Goal: Information Seeking & Learning: Learn about a topic

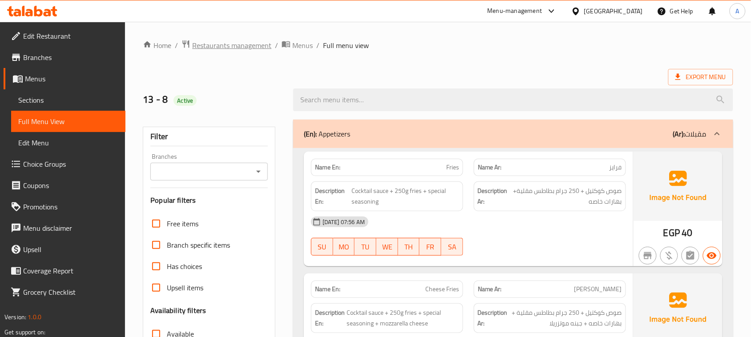
click at [236, 41] on span "Restaurants management" at bounding box center [231, 45] width 79 height 11
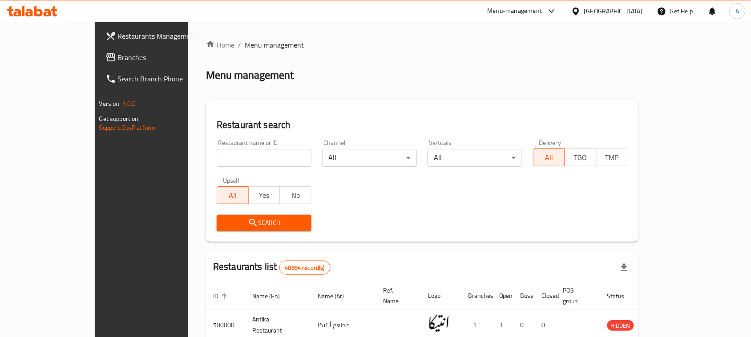
click at [118, 52] on span "Branches" at bounding box center [165, 57] width 95 height 11
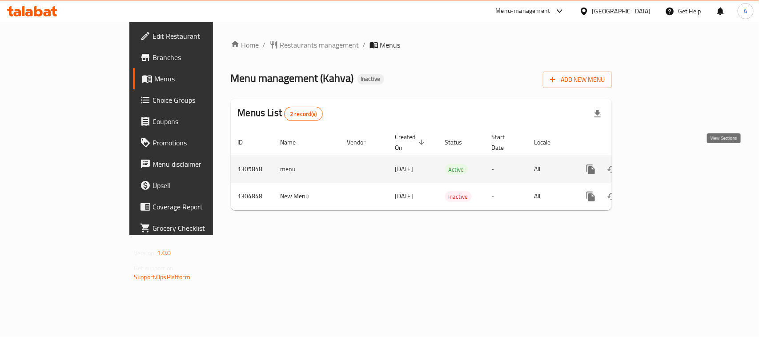
click at [660, 164] on icon "enhanced table" at bounding box center [655, 169] width 11 height 11
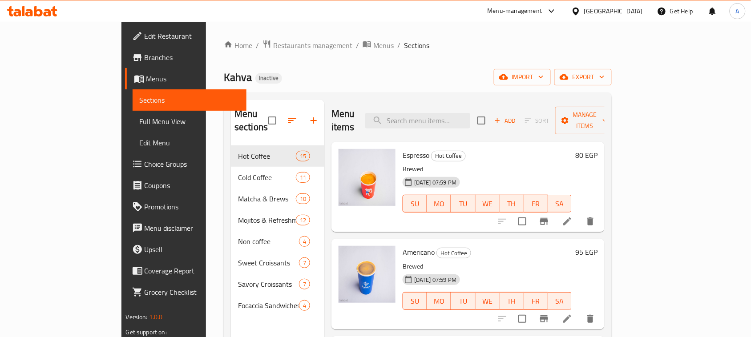
click at [140, 117] on span "Full Menu View" at bounding box center [190, 121] width 100 height 11
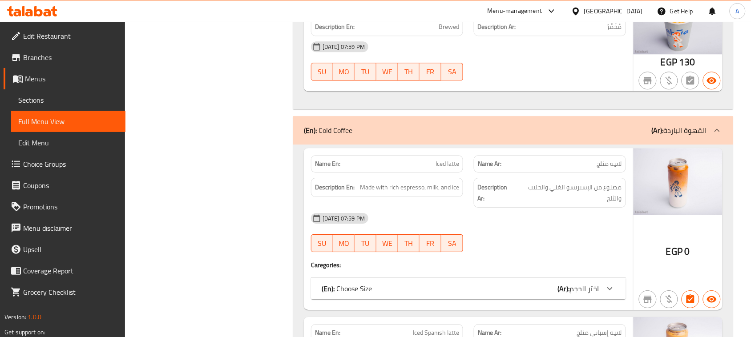
scroll to position [1779, 0]
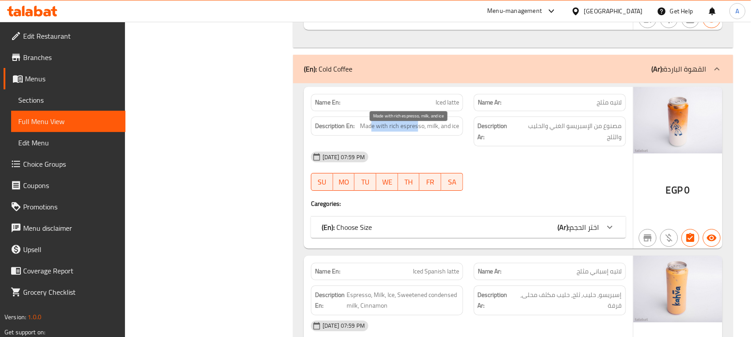
drag, startPoint x: 373, startPoint y: 139, endPoint x: 418, endPoint y: 137, distance: 45.0
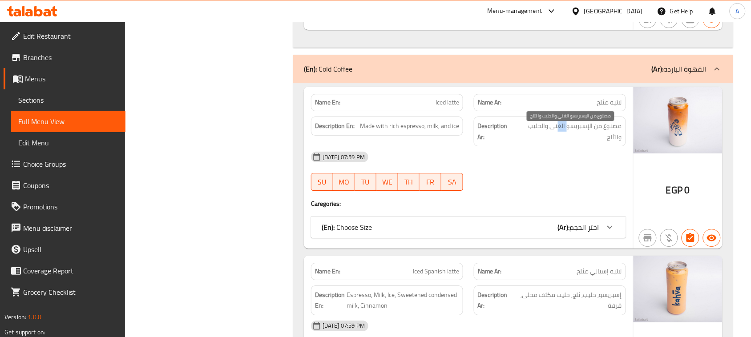
drag, startPoint x: 568, startPoint y: 138, endPoint x: 548, endPoint y: 141, distance: 19.9
click at [550, 140] on span "مصنوع من الإسبريسو الغني والحليب والثلج" at bounding box center [568, 131] width 105 height 22
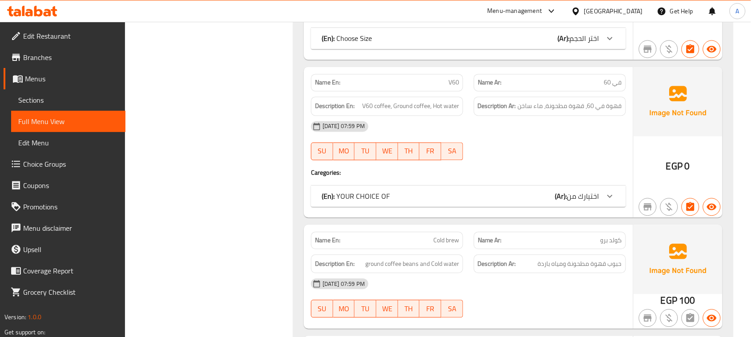
scroll to position [4502, 0]
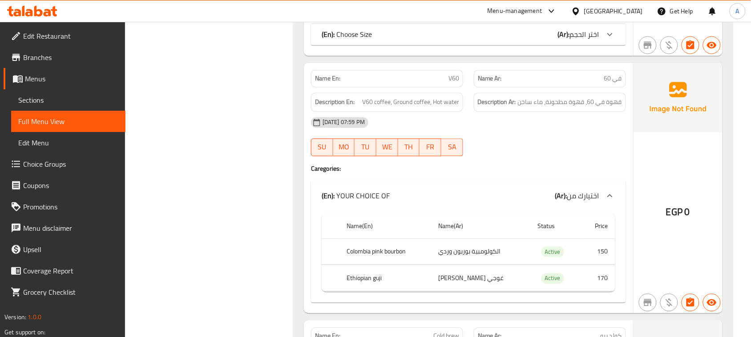
scroll to position [4669, 0]
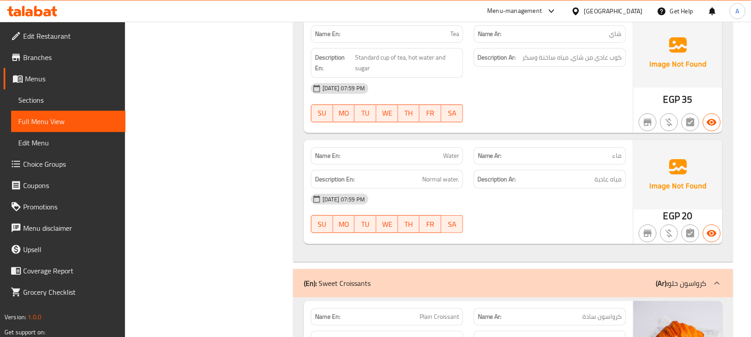
scroll to position [7059, 0]
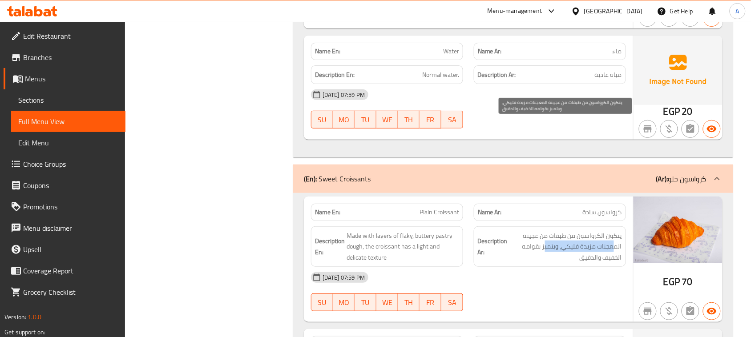
drag, startPoint x: 614, startPoint y: 132, endPoint x: 546, endPoint y: 133, distance: 67.6
click at [546, 230] on span "يتكون الكرواسون من طبقات من عجينة المعجنات مزبدة فليكي، ويتميز بقوامه الخفيف وا…" at bounding box center [565, 246] width 112 height 33
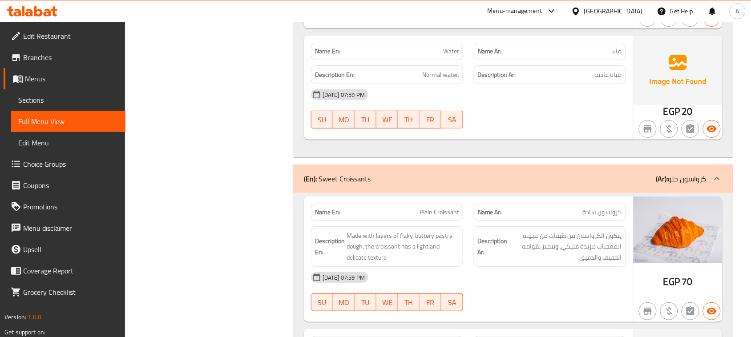
click at [526, 230] on span "يتكون الكرواسون من طبقات من عجينة المعجنات مزبدة فليكي، ويتميز بقوامه الخفيف وا…" at bounding box center [565, 246] width 112 height 33
drag, startPoint x: 598, startPoint y: 146, endPoint x: 587, endPoint y: 168, distance: 24.9
click at [588, 230] on span "يتكون الكرواسون من طبقات من عجينة المعجنات مزبدة فليكي، ويتميز بقوامه الخفيف وا…" at bounding box center [565, 246] width 112 height 33
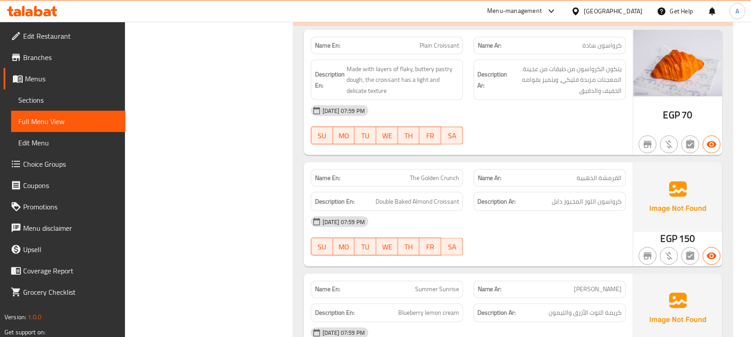
scroll to position [0, 0]
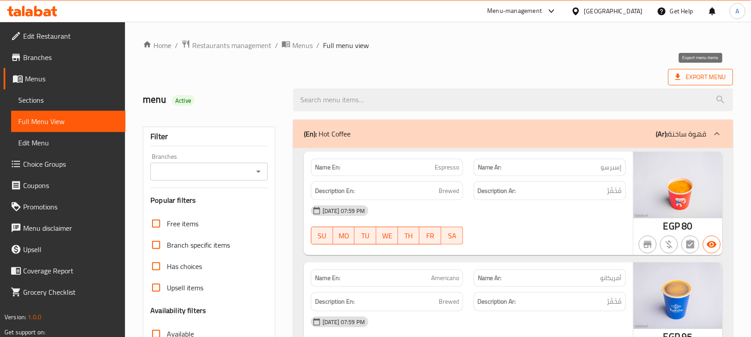
click at [703, 76] on span "Export Menu" at bounding box center [700, 77] width 51 height 11
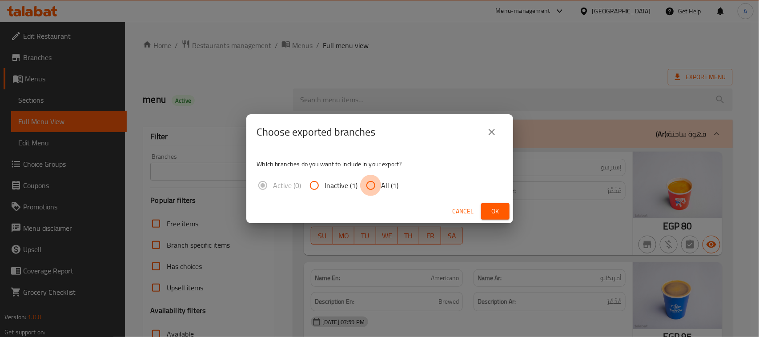
click at [365, 185] on input "All (1)" at bounding box center [370, 185] width 21 height 21
radio input "true"
click at [498, 204] on button "Ok" at bounding box center [495, 211] width 28 height 16
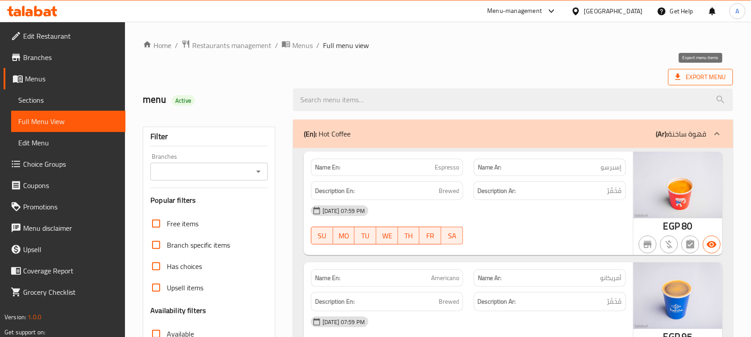
click at [703, 73] on span "Export Menu" at bounding box center [700, 77] width 51 height 11
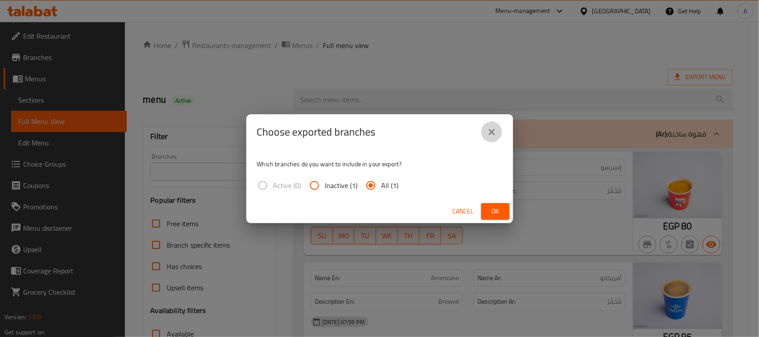
click at [486, 127] on button "close" at bounding box center [491, 131] width 21 height 21
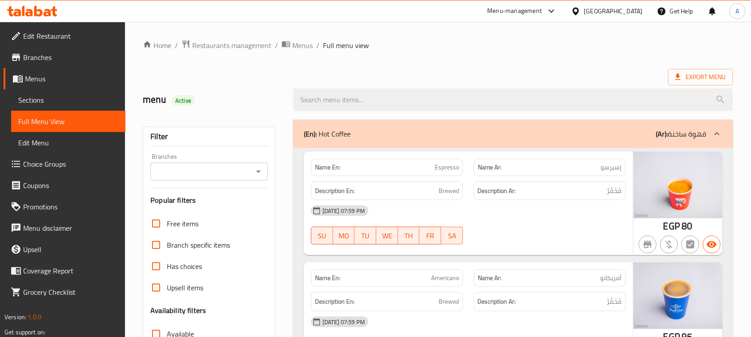
click at [578, 10] on icon at bounding box center [575, 11] width 6 height 8
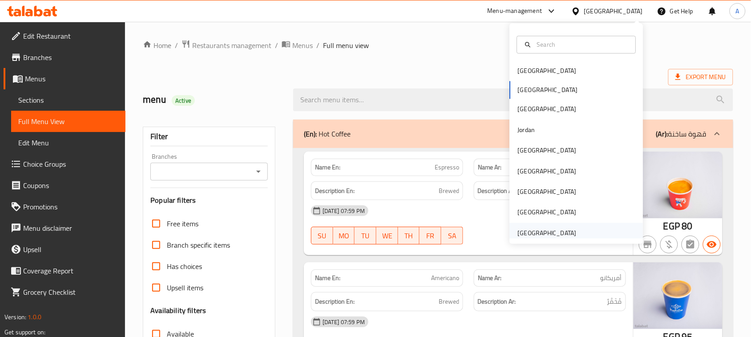
click at [556, 228] on div "United Arab Emirates" at bounding box center [547, 233] width 59 height 10
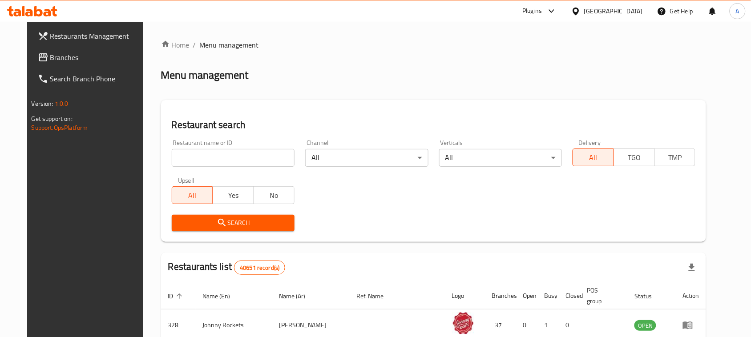
drag, startPoint x: 46, startPoint y: 58, endPoint x: 141, endPoint y: 92, distance: 101.5
click at [50, 58] on span "Branches" at bounding box center [97, 57] width 95 height 11
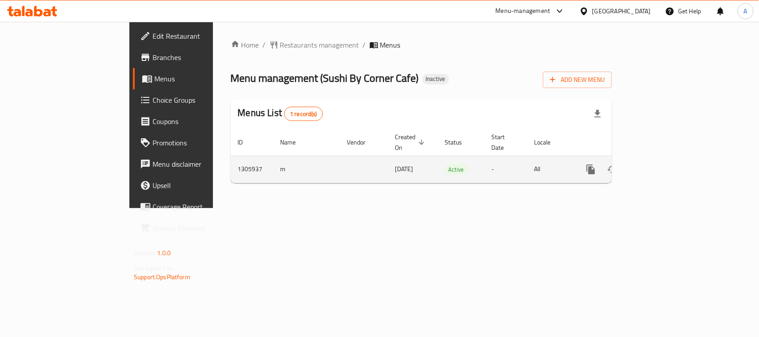
click at [666, 159] on link "enhanced table" at bounding box center [654, 169] width 21 height 21
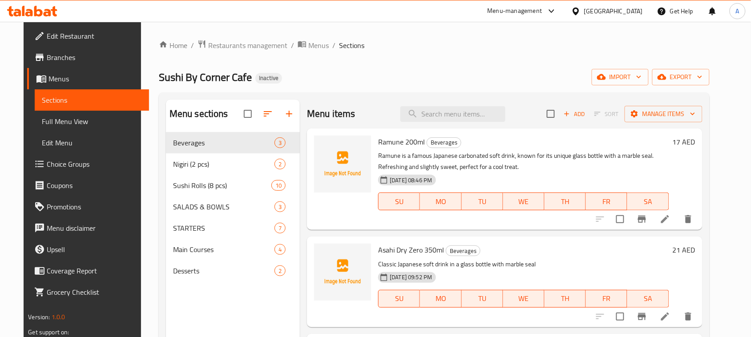
click at [52, 116] on span "Full Menu View" at bounding box center [92, 121] width 100 height 11
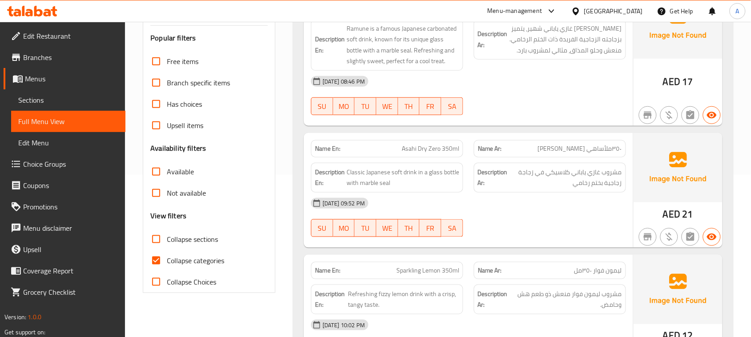
scroll to position [167, 0]
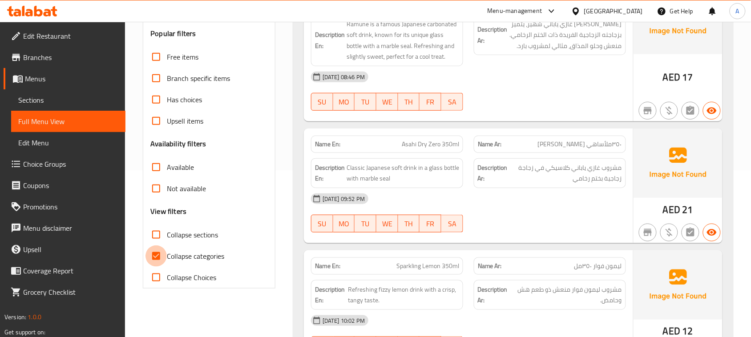
click at [164, 256] on input "Collapse categories" at bounding box center [155, 255] width 21 height 21
checkbox input "false"
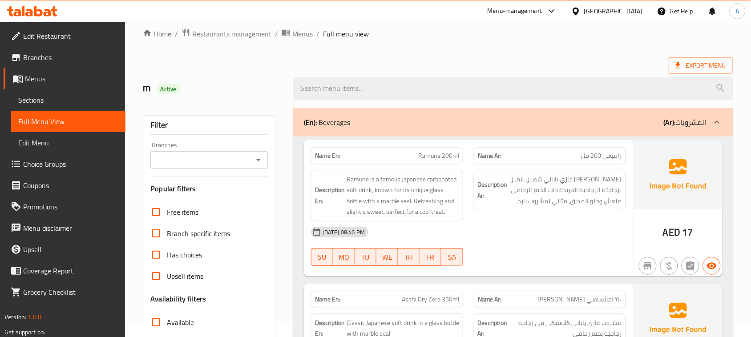
scroll to position [0, 0]
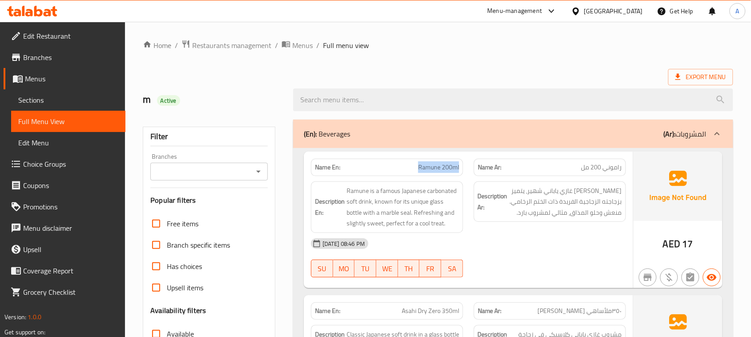
drag, startPoint x: 396, startPoint y: 165, endPoint x: 508, endPoint y: 175, distance: 112.9
click at [495, 167] on div "Name En: Ramune 200ml Name Ar: راموني 200 مل" at bounding box center [467, 167] width 325 height 28
click at [546, 247] on div "15-08-2025 08:46 PM" at bounding box center [467, 243] width 325 height 21
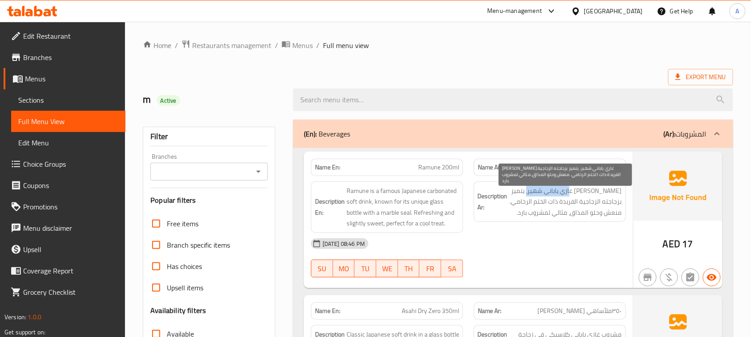
drag, startPoint x: 562, startPoint y: 190, endPoint x: 532, endPoint y: 190, distance: 30.7
click at [532, 190] on span "راموني مشروب غازي ياباني شهير، يتميز بزجاجته الزجاجية الفريدة ذات الختم الرخامي…" at bounding box center [565, 201] width 112 height 33
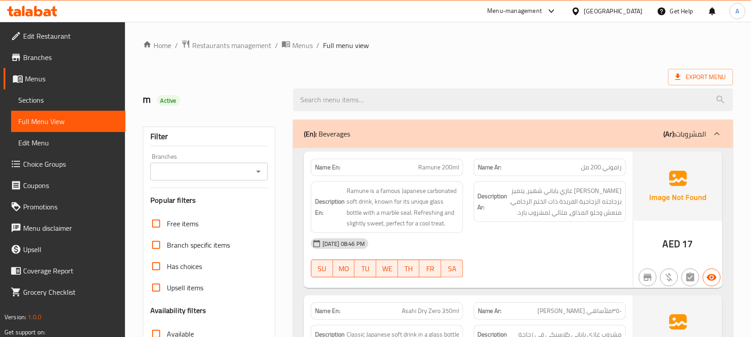
click at [543, 245] on div "15-08-2025 08:46 PM" at bounding box center [467, 243] width 325 height 21
click at [486, 78] on div "Export Menu" at bounding box center [438, 77] width 590 height 16
drag, startPoint x: 408, startPoint y: 167, endPoint x: 501, endPoint y: 201, distance: 98.9
click at [463, 181] on div "Name En: Ramune 200ml Name Ar: راموني 200 مل Description En: Ramune is a famous…" at bounding box center [468, 220] width 329 height 137
click at [625, 221] on div "Description Ar: راموني مشروب غازي ياباني شهير، يتميز بزجاجته الزجاجية الفريدة ذ…" at bounding box center [550, 201] width 152 height 41
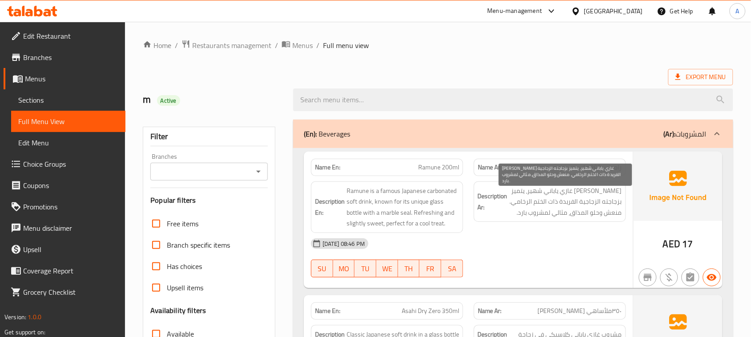
click at [613, 195] on span "راموني مشروب غازي ياباني شهير، يتميز بزجاجته الزجاجية الفريدة ذات الختم الرخامي…" at bounding box center [565, 201] width 112 height 33
drag, startPoint x: 612, startPoint y: 195, endPoint x: 574, endPoint y: 195, distance: 37.8
click at [574, 195] on span "راموني مشروب غازي ياباني شهير، يتميز بزجاجته الزجاجية الفريدة ذات الختم الرخامي…" at bounding box center [565, 201] width 112 height 33
drag, startPoint x: 550, startPoint y: 195, endPoint x: 532, endPoint y: 195, distance: 18.2
click at [532, 195] on span "راموني مشروب غازي ياباني شهير، يتميز بزجاجته الزجاجية الفريدة ذات الختم الرخامي…" at bounding box center [565, 201] width 112 height 33
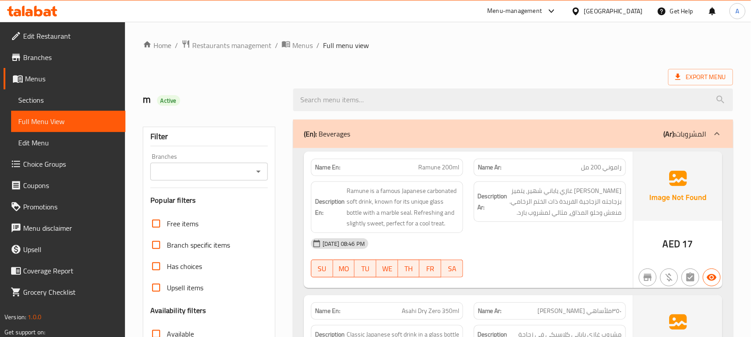
click at [554, 258] on div "15-08-2025 08:46 PM SU MO TU WE TH FR SA" at bounding box center [467, 258] width 325 height 50
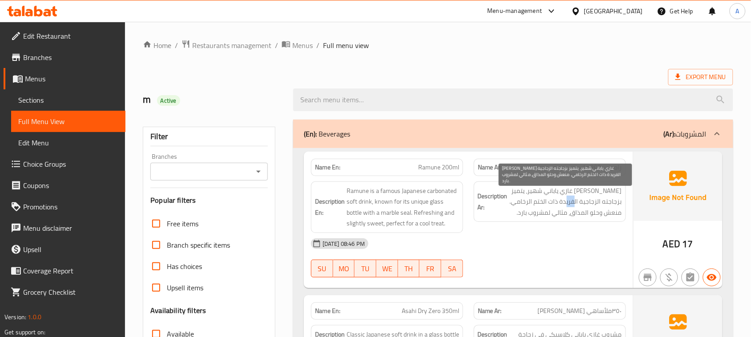
drag, startPoint x: 574, startPoint y: 201, endPoint x: 548, endPoint y: 201, distance: 26.2
click at [559, 201] on span "راموني مشروب غازي ياباني شهير، يتميز بزجاجته الزجاجية الفريدة ذات الختم الرخامي…" at bounding box center [565, 201] width 112 height 33
click at [550, 201] on span "راموني مشروب غازي ياباني شهير، يتميز بزجاجته الزجاجية الفريدة ذات الختم الرخامي…" at bounding box center [565, 201] width 112 height 33
click at [515, 201] on span "راموني مشروب غازي ياباني شهير، يتميز بزجاجته الزجاجية الفريدة ذات الختم الرخامي…" at bounding box center [565, 201] width 112 height 33
drag, startPoint x: 547, startPoint y: 201, endPoint x: 510, endPoint y: 198, distance: 37.0
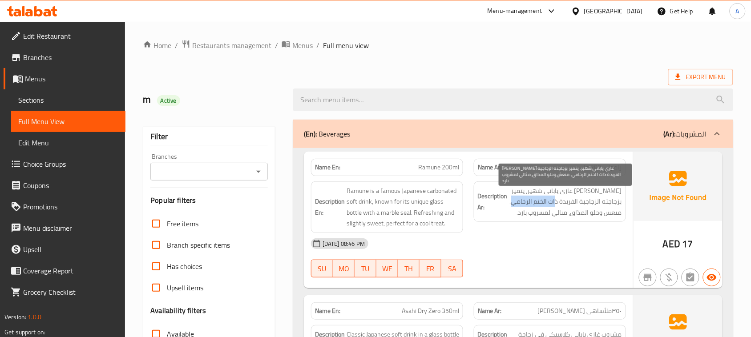
click at [510, 198] on span "راموني مشروب غازي ياباني شهير، يتميز بزجاجته الزجاجية الفريدة ذات الختم الرخامي…" at bounding box center [565, 201] width 112 height 33
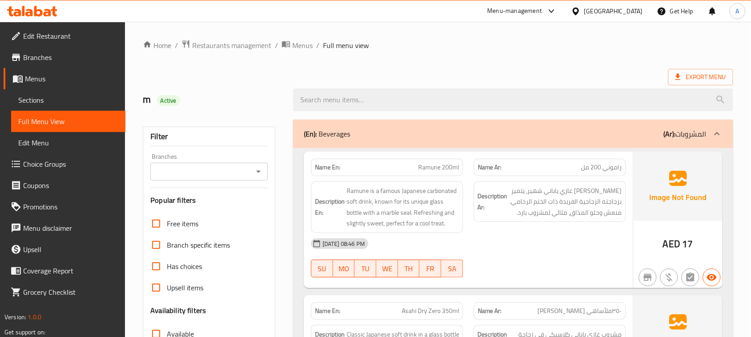
click at [549, 231] on div "Description Ar: راموني مشروب غازي ياباني شهير، يتميز بزجاجته الزجاجية الفريدة ذ…" at bounding box center [549, 207] width 163 height 62
click at [550, 187] on span "راموني مشروب غازي ياباني شهير، يتميز بزجاجته الزجاجية الفريدة ذات الختم الرخامي…" at bounding box center [565, 201] width 112 height 33
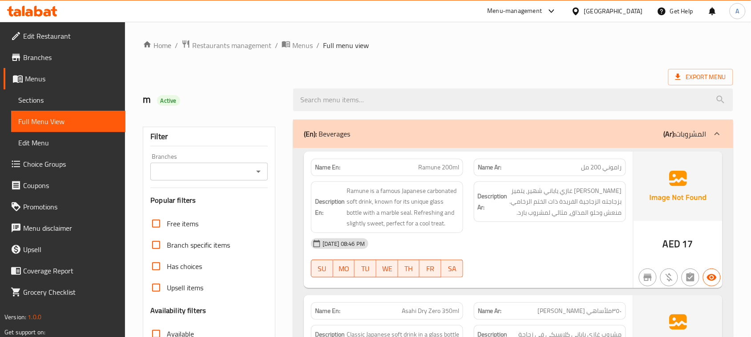
click at [550, 187] on span "راموني مشروب غازي ياباني شهير، يتميز بزجاجته الزجاجية الفريدة ذات الختم الرخامي…" at bounding box center [565, 201] width 112 height 33
click at [430, 163] on span "Ramune 200ml" at bounding box center [438, 167] width 41 height 9
copy span "Ramune"
click at [447, 178] on div "Description En: Ramune is a famous Japanese carbonated soft drink, known for it…" at bounding box center [386, 207] width 163 height 62
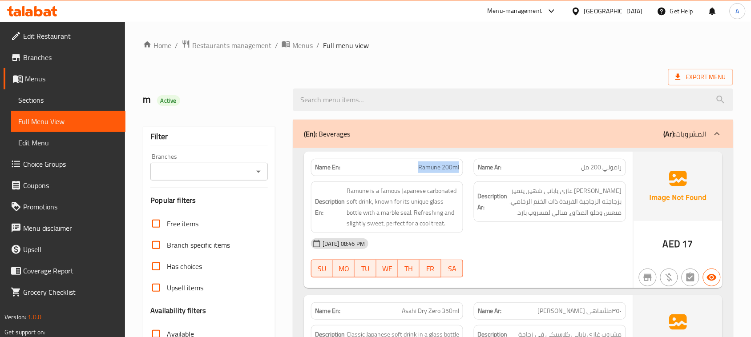
drag, startPoint x: 411, startPoint y: 166, endPoint x: 470, endPoint y: 165, distance: 58.7
click at [470, 165] on div "Name En: Ramune 200ml Name Ar: راموني 200 مل" at bounding box center [467, 167] width 325 height 28
click at [504, 266] on div "15-08-2025 08:46 PM SU MO TU WE TH FR SA" at bounding box center [467, 258] width 325 height 50
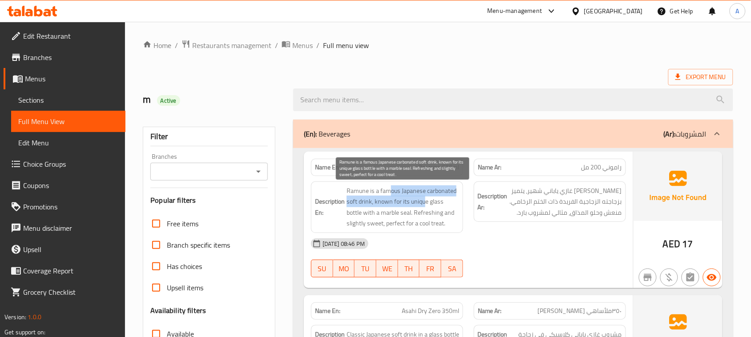
drag, startPoint x: 391, startPoint y: 193, endPoint x: 428, endPoint y: 221, distance: 46.0
click at [431, 203] on span "Ramune is a famous Japanese carbonated soft drink, known for its unique glass b…" at bounding box center [402, 207] width 112 height 44
click at [434, 203] on span "Ramune is a famous Japanese carbonated soft drink, known for its unique glass b…" at bounding box center [402, 207] width 112 height 44
click at [420, 224] on span "Ramune is a famous Japanese carbonated soft drink, known for its unique glass b…" at bounding box center [402, 207] width 112 height 44
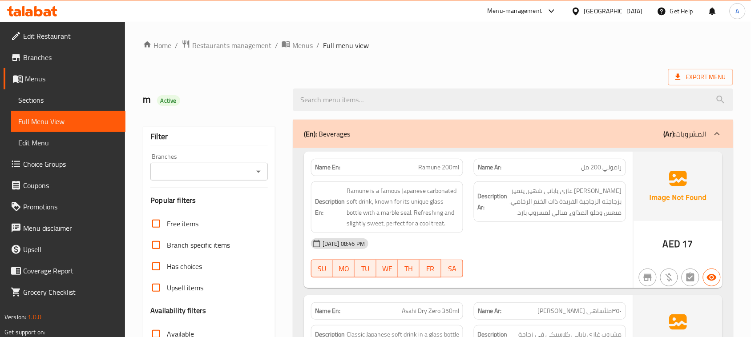
click at [429, 165] on span "Ramune 200ml" at bounding box center [438, 167] width 41 height 9
drag, startPoint x: 429, startPoint y: 165, endPoint x: 449, endPoint y: 170, distance: 20.6
click at [447, 170] on span "Ramune 200ml" at bounding box center [438, 167] width 41 height 9
copy span "Ramune 200ml"
click at [614, 51] on ol "Home / Restaurants management / Menus / Full menu view" at bounding box center [438, 46] width 590 height 12
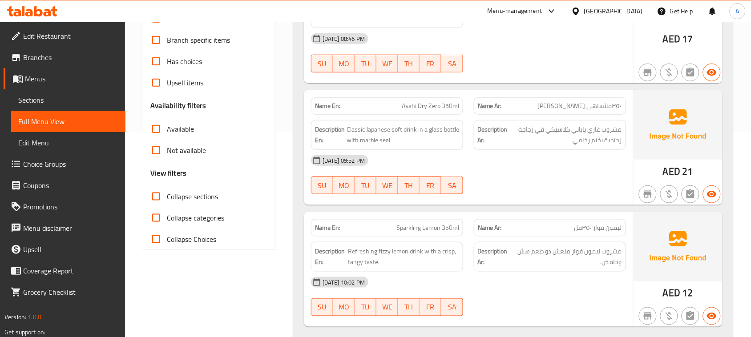
scroll to position [111, 0]
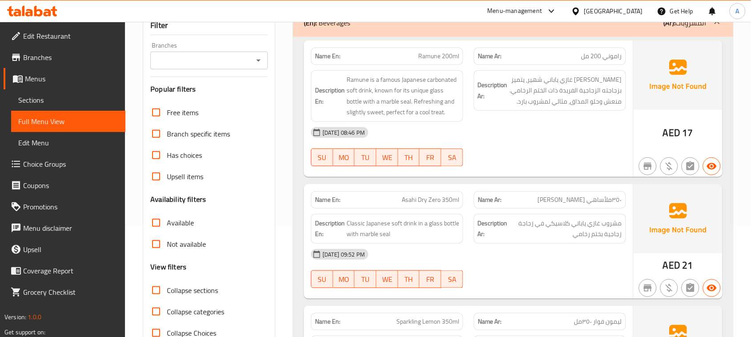
drag, startPoint x: 373, startPoint y: 193, endPoint x: 480, endPoint y: 228, distance: 112.1
click at [423, 205] on div "Name En: Asahi Dry Zero 350ml" at bounding box center [387, 199] width 152 height 17
click at [544, 259] on div "15-08-2025 09:52 PM" at bounding box center [467, 254] width 325 height 21
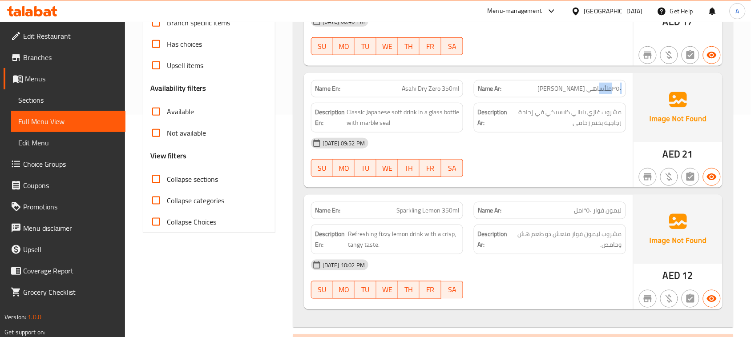
drag, startPoint x: 617, startPoint y: 85, endPoint x: 598, endPoint y: 85, distance: 18.7
click at [598, 85] on span "٣٥٠ملأساهي دراي زيرو ‎" at bounding box center [578, 88] width 85 height 9
click at [614, 90] on span "٣٥٠ملأساهي دراي زيرو ‎" at bounding box center [578, 88] width 85 height 9
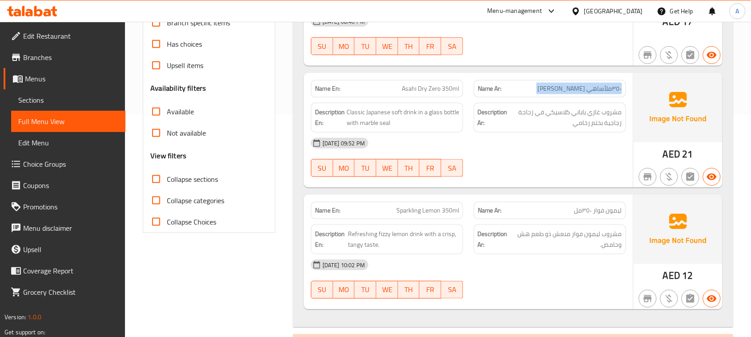
click at [614, 90] on span "٣٥٠ملأساهي دراي زيرو ‎" at bounding box center [578, 88] width 85 height 9
copy span "٣٥٠ملأساهي دراي زيرو ‎"
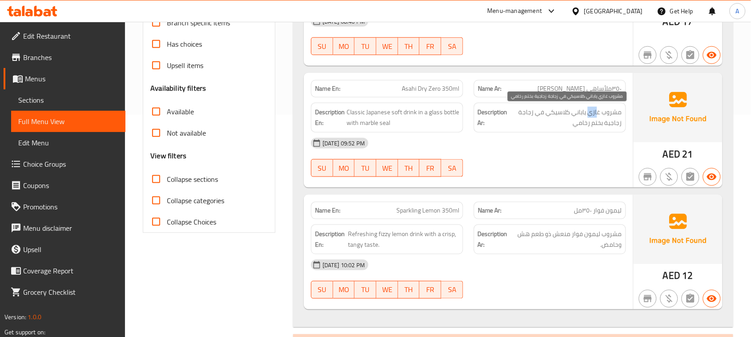
drag, startPoint x: 586, startPoint y: 115, endPoint x: 528, endPoint y: 163, distance: 75.5
click at [573, 118] on span "مشروب غازي ياباني كلاسيكي في زجاجة زجاجية بختم رخامي" at bounding box center [565, 118] width 112 height 22
drag, startPoint x: 556, startPoint y: 110, endPoint x: 550, endPoint y: 111, distance: 5.4
click at [554, 110] on span "مشروب غازي ياباني كلاسيكي في زجاجة زجاجية بختم رخامي" at bounding box center [565, 118] width 112 height 22
click at [539, 147] on div "15-08-2025 09:52 PM" at bounding box center [467, 143] width 325 height 21
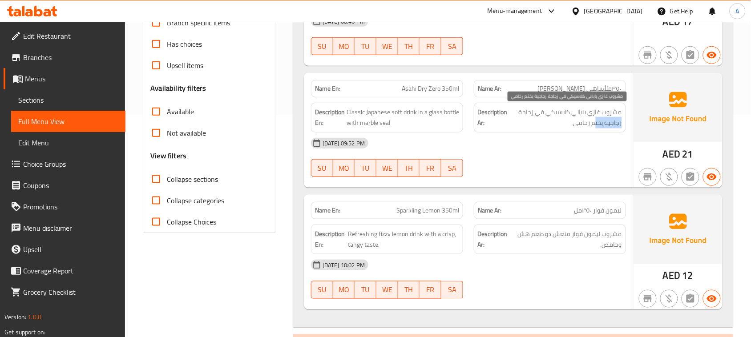
drag, startPoint x: 622, startPoint y: 123, endPoint x: 555, endPoint y: 174, distance: 83.8
click at [590, 123] on div "Description Ar: مشروب غازي ياباني كلاسيكي في زجاجة زجاجية بختم رخامي" at bounding box center [550, 118] width 152 height 30
click at [555, 174] on div at bounding box center [549, 177] width 163 height 11
drag, startPoint x: 589, startPoint y: 123, endPoint x: 574, endPoint y: 143, distance: 24.8
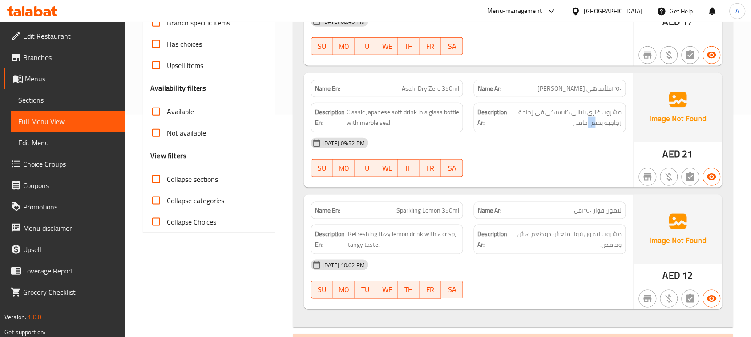
click at [582, 128] on span "مشروب غازي ياباني كلاسيكي في زجاجة زجاجية بختم رخامي" at bounding box center [565, 118] width 112 height 22
click at [568, 153] on div "15-08-2025 09:52 PM" at bounding box center [467, 143] width 325 height 21
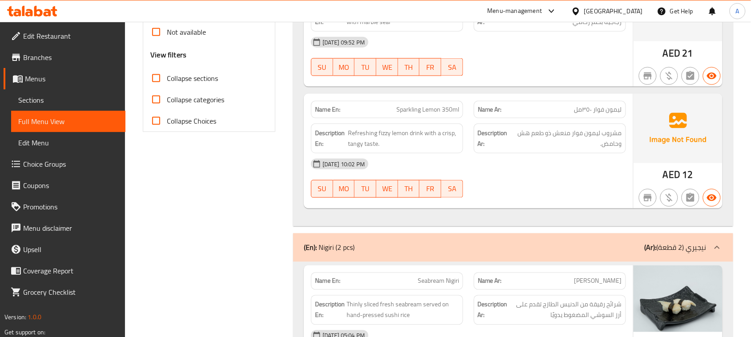
scroll to position [389, 0]
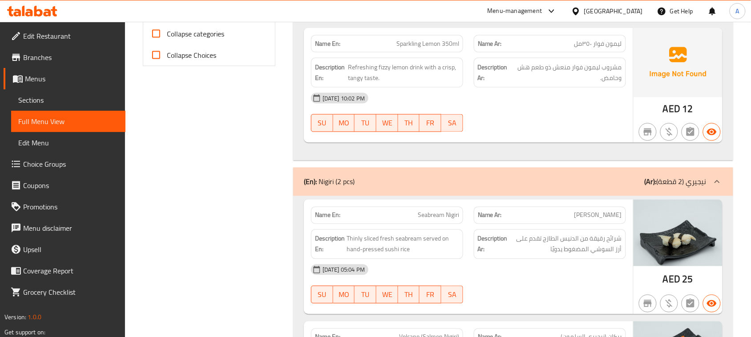
drag, startPoint x: 394, startPoint y: 38, endPoint x: 444, endPoint y: 51, distance: 51.4
click at [402, 40] on div "Name En: Sparkling Lemon 350ml" at bounding box center [387, 43] width 152 height 17
click at [418, 44] on span "Sparkling Lemon 350ml" at bounding box center [427, 43] width 63 height 9
click at [532, 96] on div "15-08-2025 10:02 PM" at bounding box center [467, 98] width 325 height 21
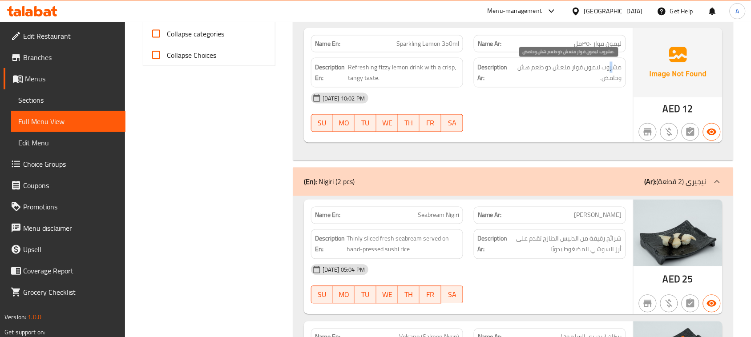
drag, startPoint x: 614, startPoint y: 68, endPoint x: 602, endPoint y: 65, distance: 12.2
click at [606, 66] on span "مشروب ليمون فوار منعش ذو طعم هش وحامض." at bounding box center [566, 73] width 109 height 22
drag, startPoint x: 569, startPoint y: 65, endPoint x: 540, endPoint y: 65, distance: 28.9
click at [540, 65] on span "مشروب ليمون فوار منعش ذو طعم هش وحامض." at bounding box center [566, 73] width 109 height 22
click at [550, 105] on div "15-08-2025 10:02 PM" at bounding box center [467, 98] width 325 height 21
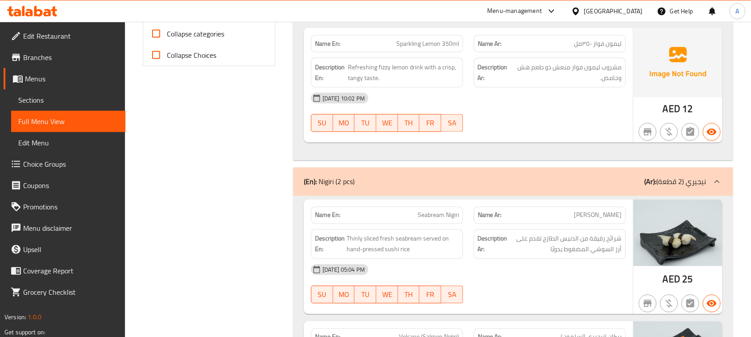
click at [550, 105] on div "15-08-2025 10:02 PM" at bounding box center [467, 98] width 325 height 21
click at [410, 43] on span "Sparkling Lemon 350ml" at bounding box center [427, 43] width 63 height 9
drag, startPoint x: 410, startPoint y: 43, endPoint x: 425, endPoint y: 49, distance: 16.3
click at [425, 48] on span "Sparkling Lemon 350ml" at bounding box center [427, 43] width 63 height 9
copy span "Sparkling Lemon"
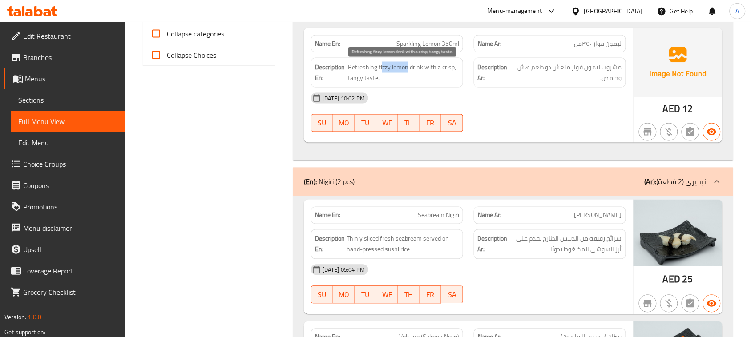
drag, startPoint x: 381, startPoint y: 67, endPoint x: 448, endPoint y: 66, distance: 67.6
click at [441, 66] on span "Refreshing fizzy lemon drink with a crisp, tangy taste." at bounding box center [403, 73] width 111 height 22
click at [450, 66] on span "Refreshing fizzy lemon drink with a crisp, tangy taste." at bounding box center [403, 73] width 111 height 22
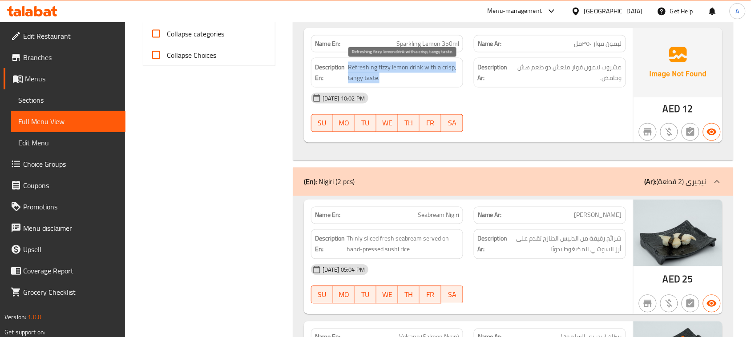
click at [450, 66] on span "Refreshing fizzy lemon drink with a crisp, tangy taste." at bounding box center [403, 73] width 111 height 22
click at [427, 68] on span "Refreshing fizzy lemon drink with a crisp, tangy taste." at bounding box center [403, 73] width 111 height 22
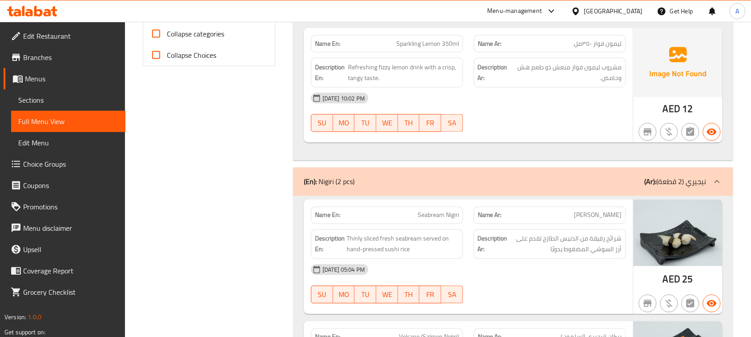
click at [479, 103] on div "15-08-2025 10:02 PM" at bounding box center [467, 98] width 325 height 21
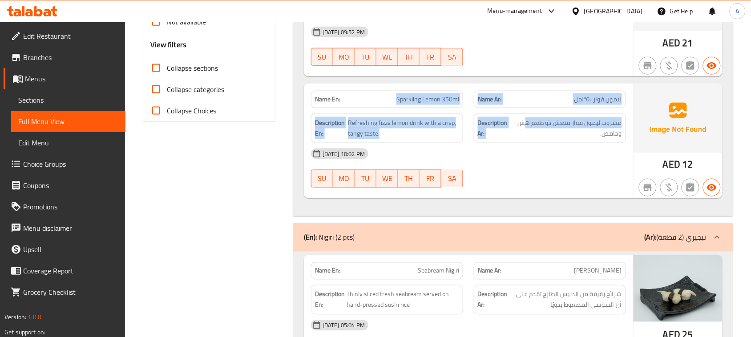
drag, startPoint x: 372, startPoint y: 101, endPoint x: 547, endPoint y: 127, distance: 177.5
click at [536, 125] on div "Name En: Sparkling Lemon 350ml Name Ar: ليمون فوار ‎٣٥٠مل Description En: Refre…" at bounding box center [468, 141] width 329 height 115
click at [556, 128] on span "مشروب ليمون فوار منعش ذو طعم هش وحامض." at bounding box center [566, 128] width 109 height 22
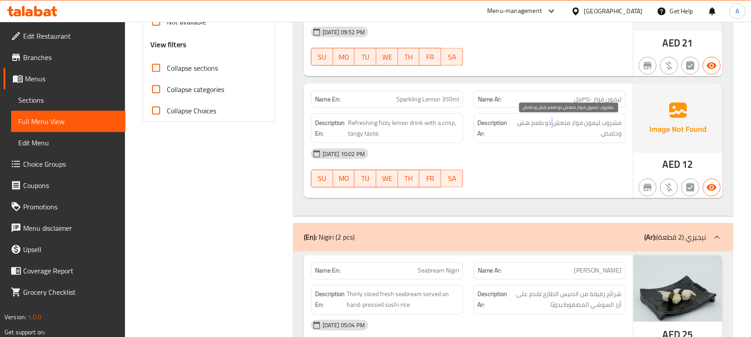
click at [556, 128] on span "مشروب ليمون فوار منعش ذو طعم هش وحامض." at bounding box center [566, 128] width 109 height 22
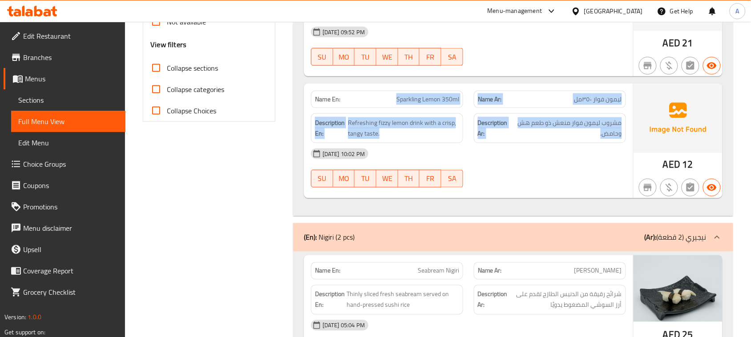
drag, startPoint x: 556, startPoint y: 128, endPoint x: 408, endPoint y: 91, distance: 152.5
click at [408, 91] on div "Name En: Sparkling Lemon 350ml Name Ar: ليمون فوار ‎٣٥٠مل Description En: Refre…" at bounding box center [468, 141] width 329 height 115
click at [408, 91] on div "Name En: Sparkling Lemon 350ml" at bounding box center [386, 99] width 163 height 28
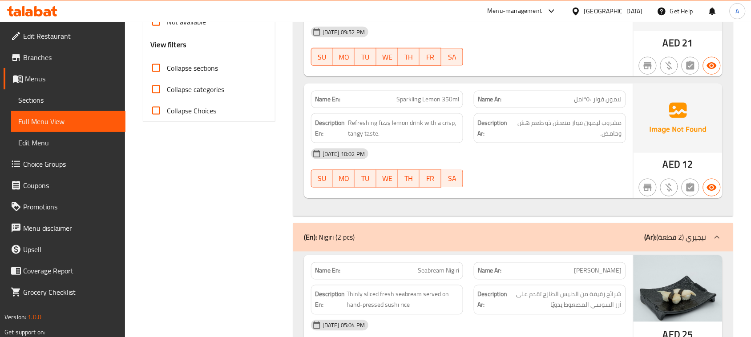
click at [475, 175] on div "15-08-2025 10:02 PM SU MO TU WE TH FR SA" at bounding box center [467, 168] width 325 height 50
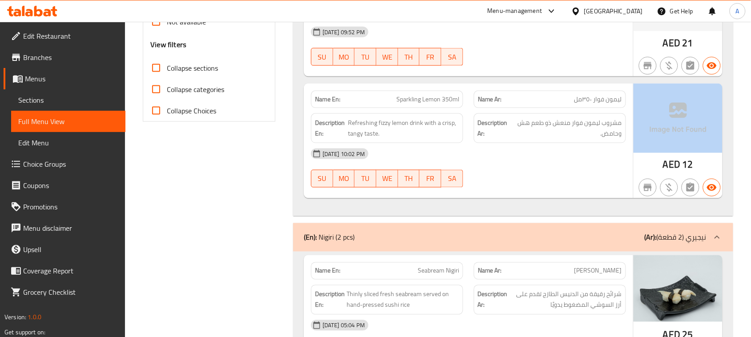
click at [475, 175] on div "15-08-2025 10:02 PM SU MO TU WE TH FR SA" at bounding box center [467, 168] width 325 height 50
